Goal: Information Seeking & Learning: Find specific fact

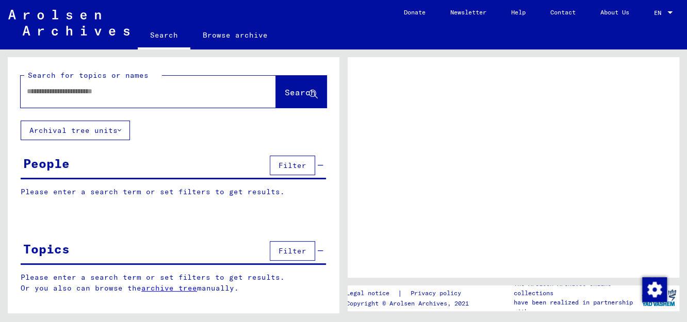
click at [103, 95] on input "text" at bounding box center [139, 91] width 224 height 11
paste input "**********"
type input "**********"
click at [289, 94] on span "Search" at bounding box center [300, 92] width 31 height 10
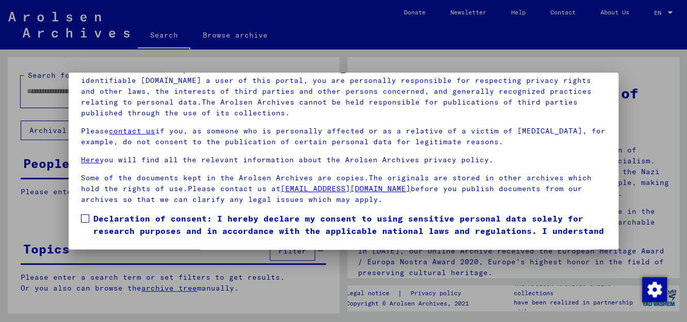
scroll to position [36, 0]
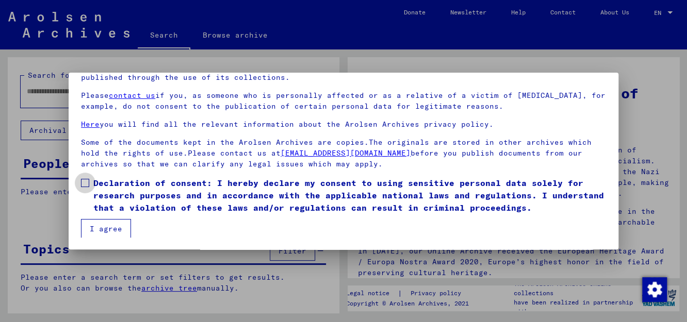
drag, startPoint x: 86, startPoint y: 185, endPoint x: 96, endPoint y: 210, distance: 27.1
click at [88, 186] on span at bounding box center [85, 183] width 8 height 8
click at [102, 220] on button "I agree" at bounding box center [106, 229] width 50 height 20
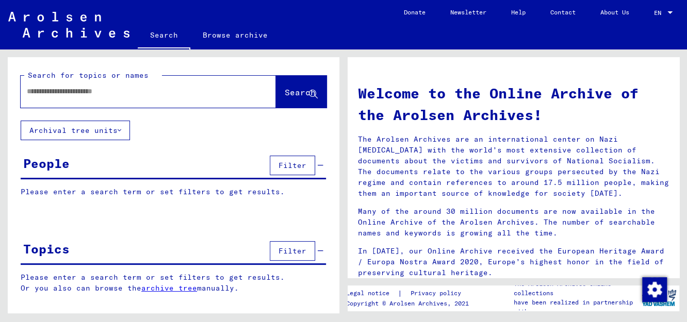
click at [80, 94] on input "text" at bounding box center [136, 91] width 218 height 11
type input "**********"
click at [291, 91] on span "Search" at bounding box center [300, 92] width 31 height 10
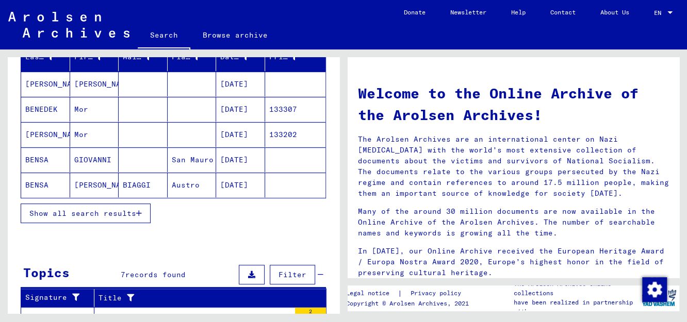
scroll to position [155, 0]
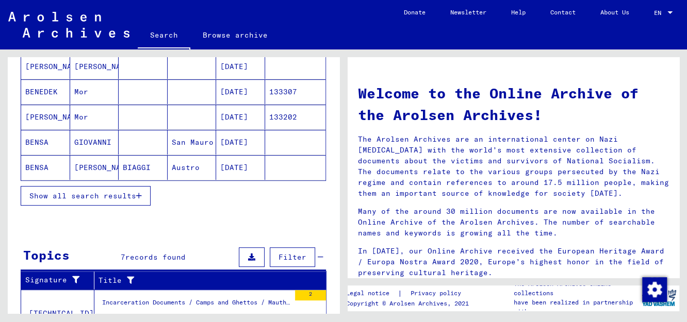
click at [135, 193] on span "Show all search results" at bounding box center [82, 195] width 107 height 9
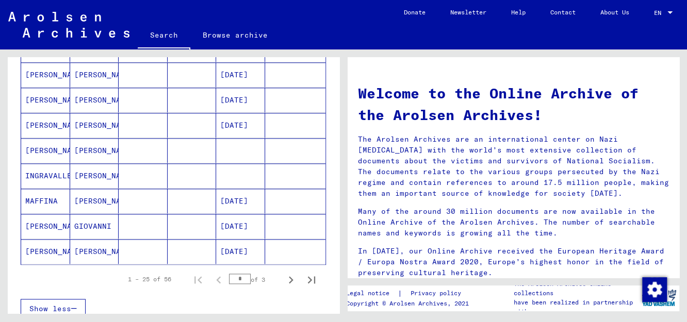
scroll to position [617, 0]
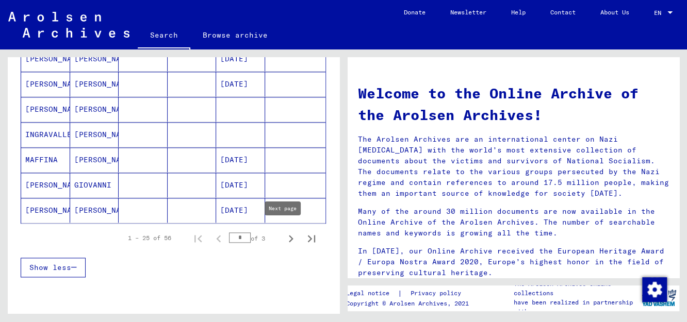
click at [289, 235] on icon "Next page" at bounding box center [291, 238] width 5 height 7
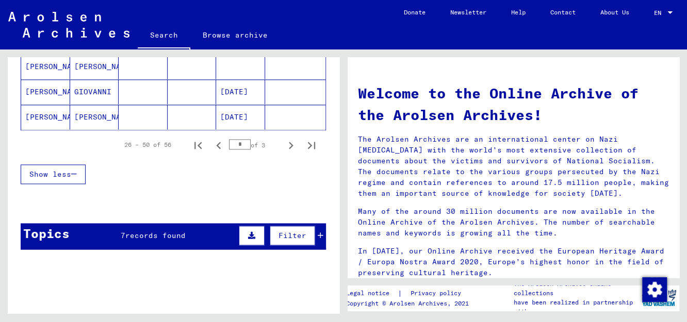
scroll to position [708, 0]
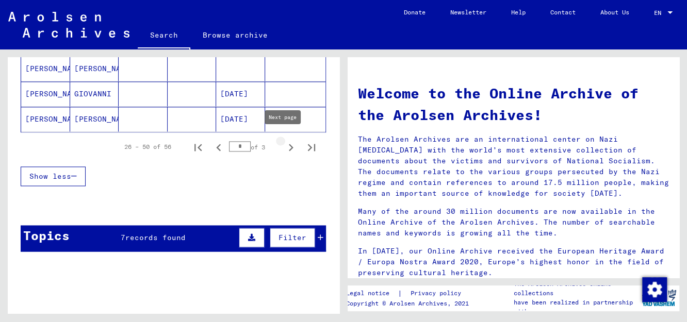
click at [283, 142] on icon "Next page" at bounding box center [290, 147] width 14 height 14
type input "*"
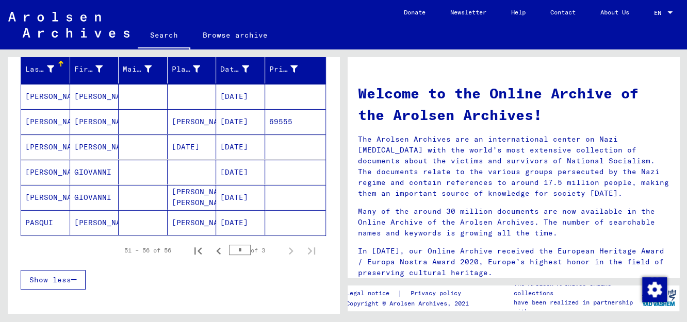
scroll to position [124, 0]
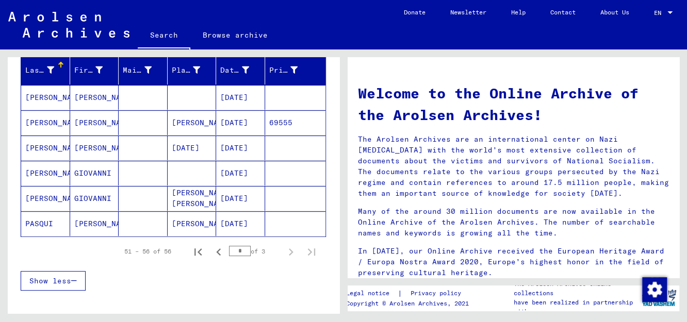
click at [250, 120] on mat-cell "[DATE]" at bounding box center [240, 122] width 49 height 25
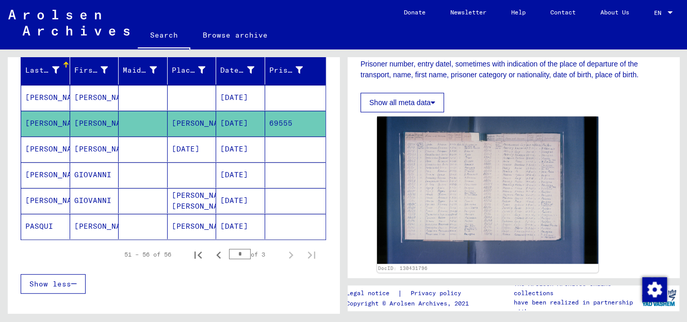
scroll to position [206, 0]
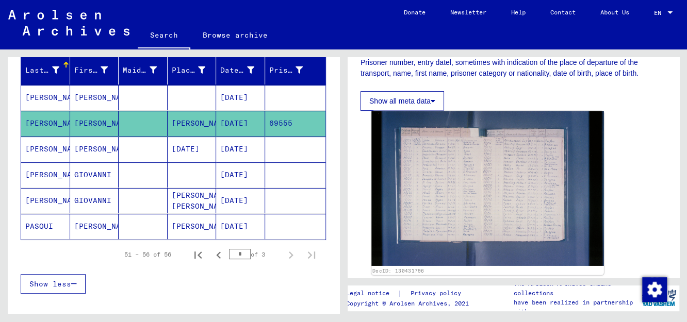
click at [471, 191] on img at bounding box center [487, 188] width 232 height 155
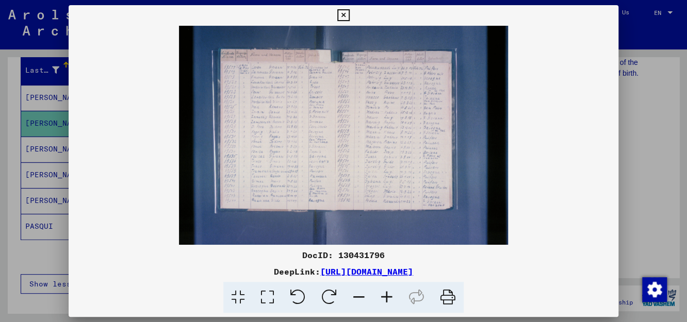
click at [381, 295] on icon at bounding box center [387, 297] width 28 height 31
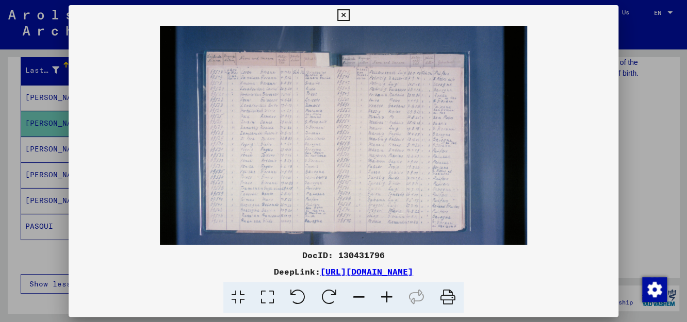
click at [381, 295] on icon at bounding box center [387, 297] width 28 height 31
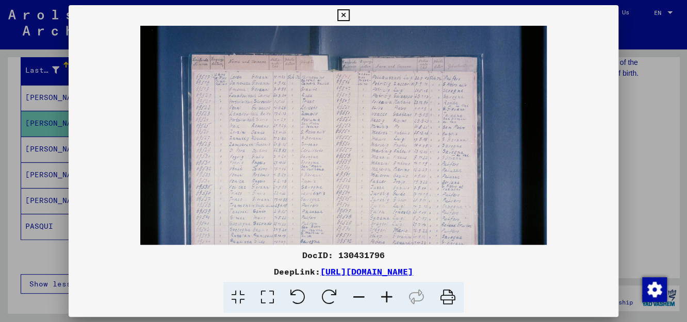
click at [381, 295] on icon at bounding box center [387, 297] width 28 height 31
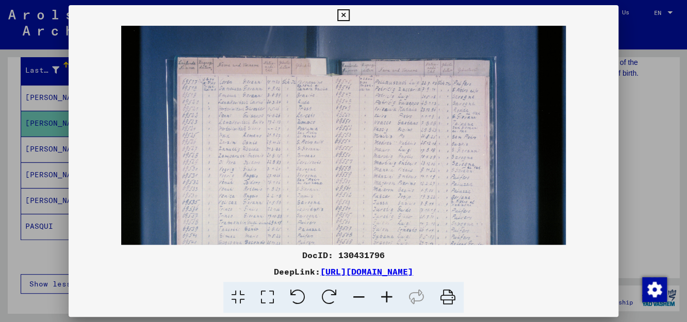
click at [381, 295] on icon at bounding box center [387, 297] width 28 height 31
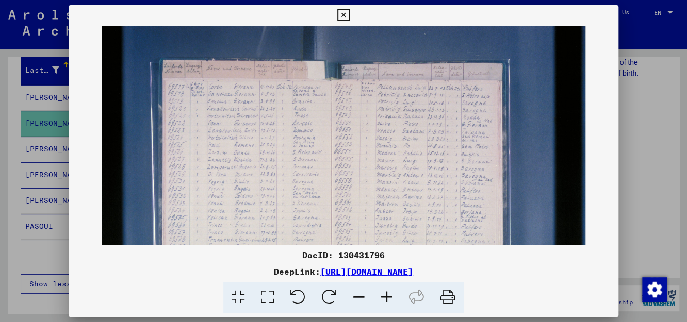
click at [381, 295] on icon at bounding box center [387, 297] width 28 height 31
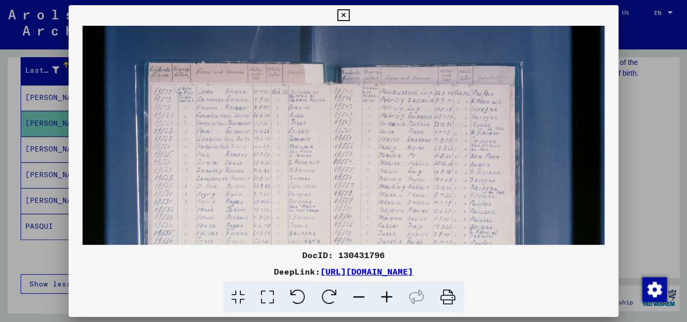
click at [381, 295] on icon at bounding box center [387, 297] width 28 height 31
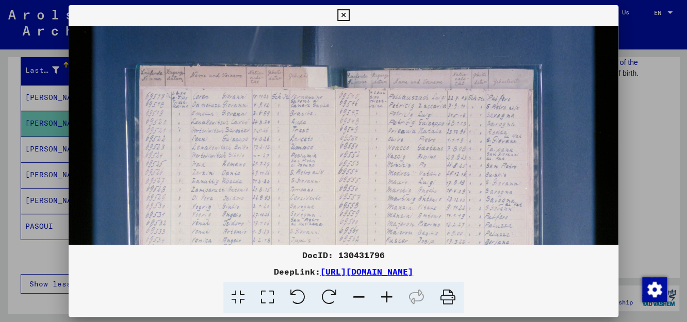
click at [381, 295] on icon at bounding box center [387, 297] width 28 height 31
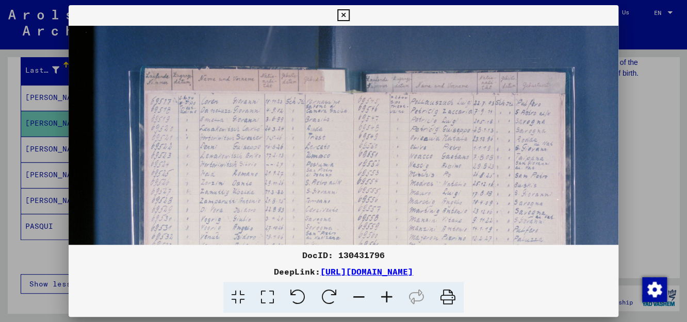
click at [381, 295] on icon at bounding box center [387, 297] width 28 height 31
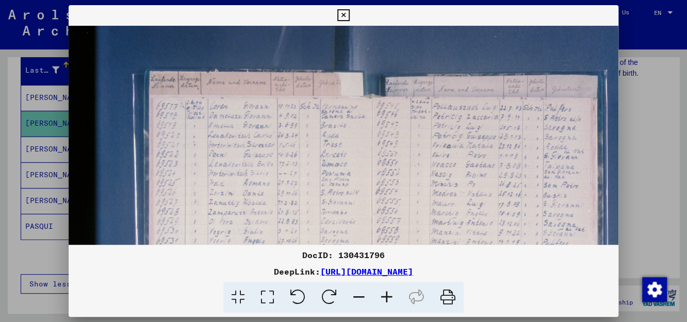
click at [381, 295] on icon at bounding box center [387, 297] width 28 height 31
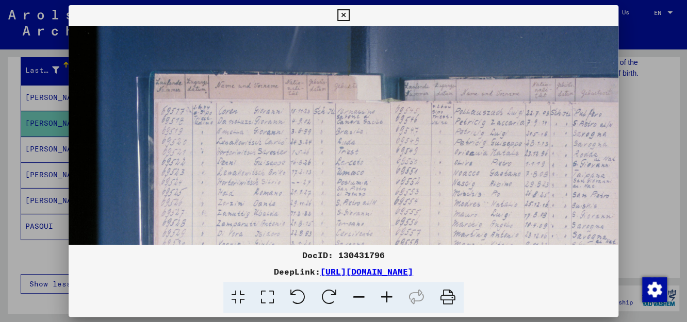
click at [381, 295] on icon at bounding box center [387, 297] width 28 height 31
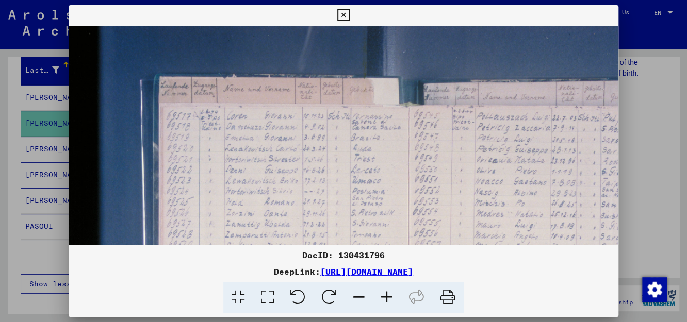
click at [381, 295] on icon at bounding box center [387, 297] width 28 height 31
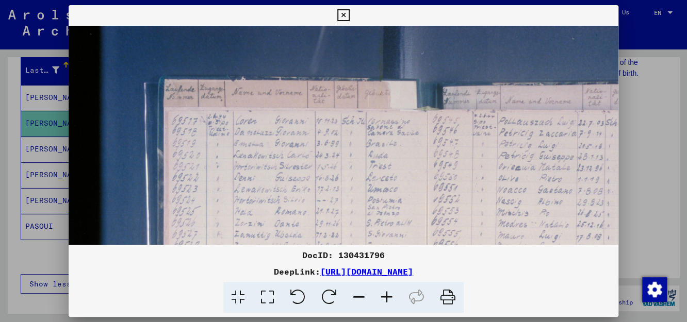
click at [381, 295] on icon at bounding box center [387, 297] width 28 height 31
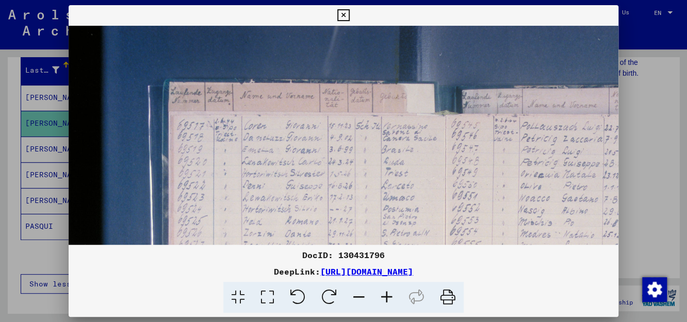
click at [381, 296] on icon at bounding box center [387, 297] width 28 height 31
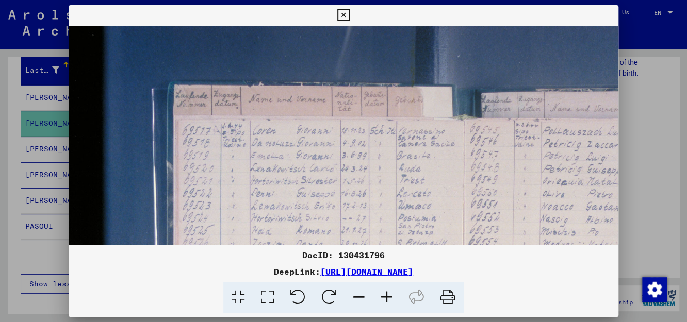
click at [381, 296] on icon at bounding box center [387, 297] width 28 height 31
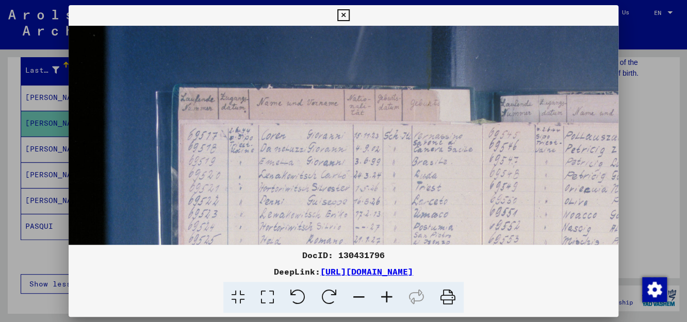
click at [381, 296] on icon at bounding box center [387, 297] width 28 height 31
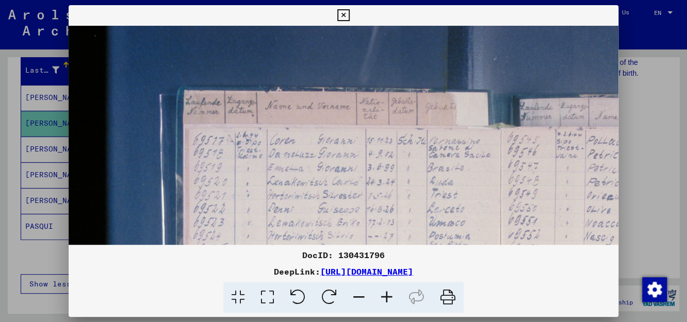
click at [381, 296] on icon at bounding box center [387, 297] width 28 height 31
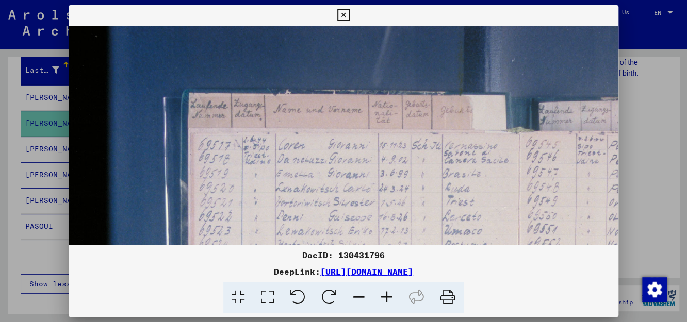
click at [381, 296] on icon at bounding box center [387, 297] width 28 height 31
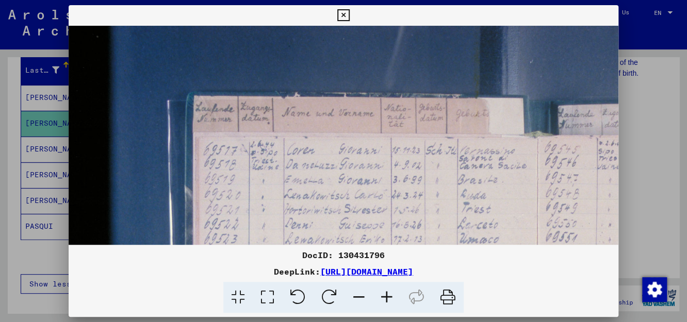
click at [381, 296] on icon at bounding box center [387, 297] width 28 height 31
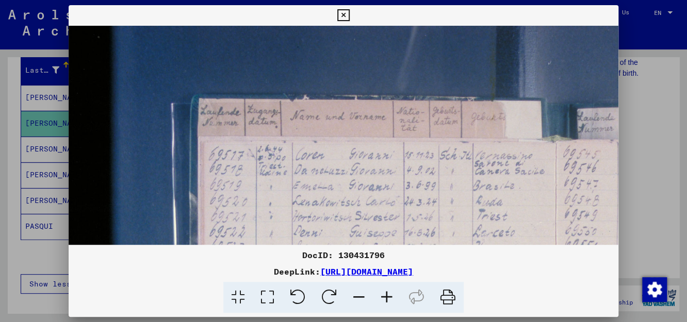
click at [381, 296] on icon at bounding box center [387, 297] width 28 height 31
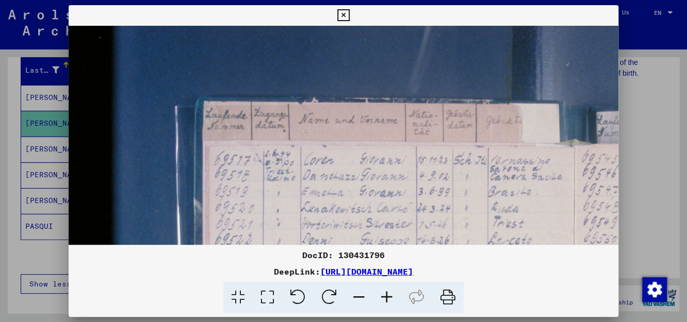
click at [381, 296] on icon at bounding box center [387, 297] width 28 height 31
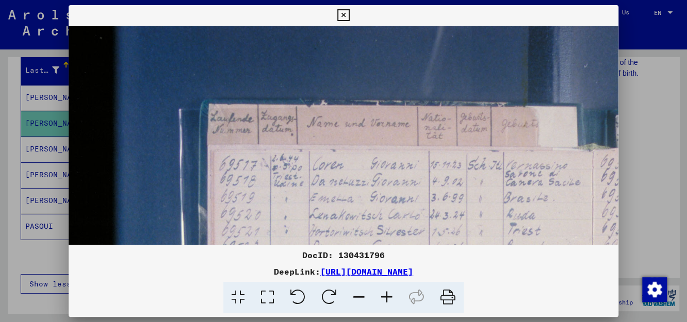
click at [344, 14] on icon at bounding box center [343, 15] width 12 height 12
